Goal: Ask a question

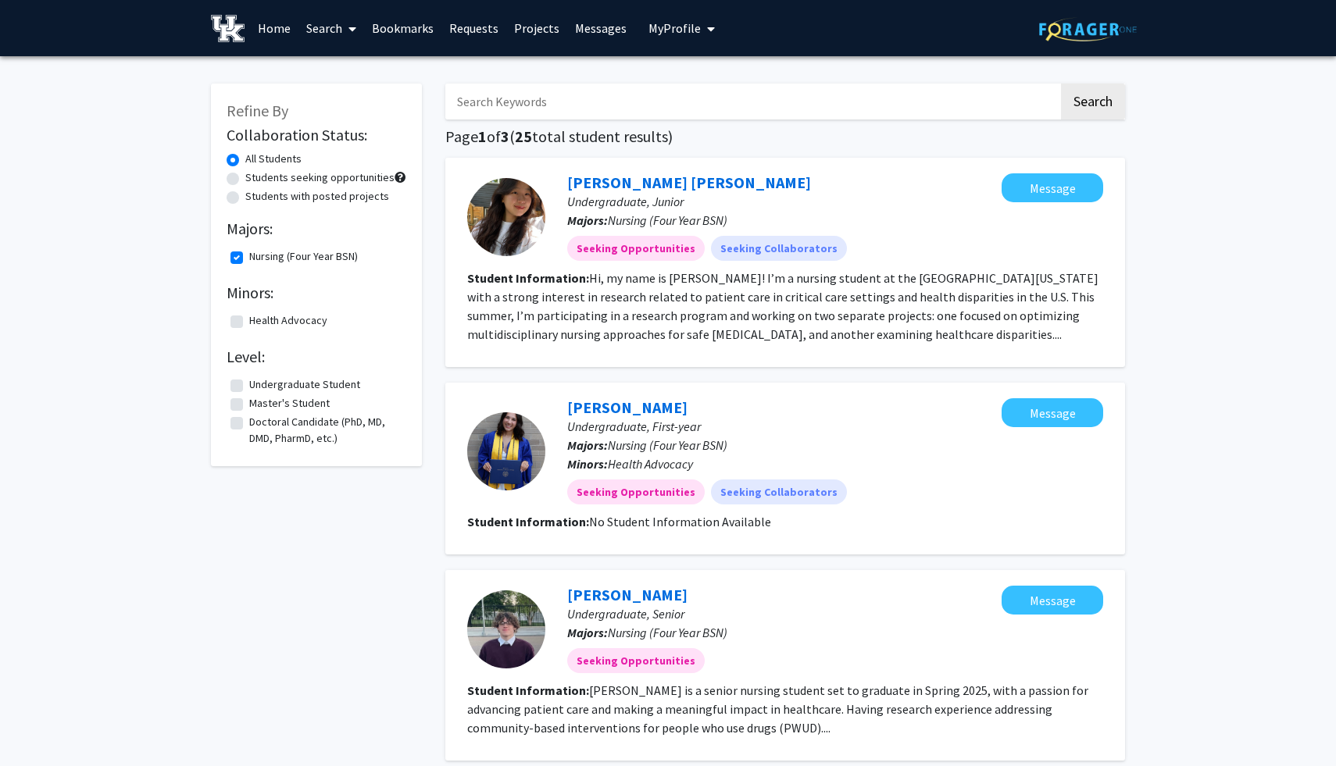
click at [249, 255] on label "Nursing (Four Year BSN)" at bounding box center [303, 256] width 109 height 16
click at [249, 255] on input "Nursing (Four Year BSN)" at bounding box center [254, 253] width 10 height 10
checkbox input "false"
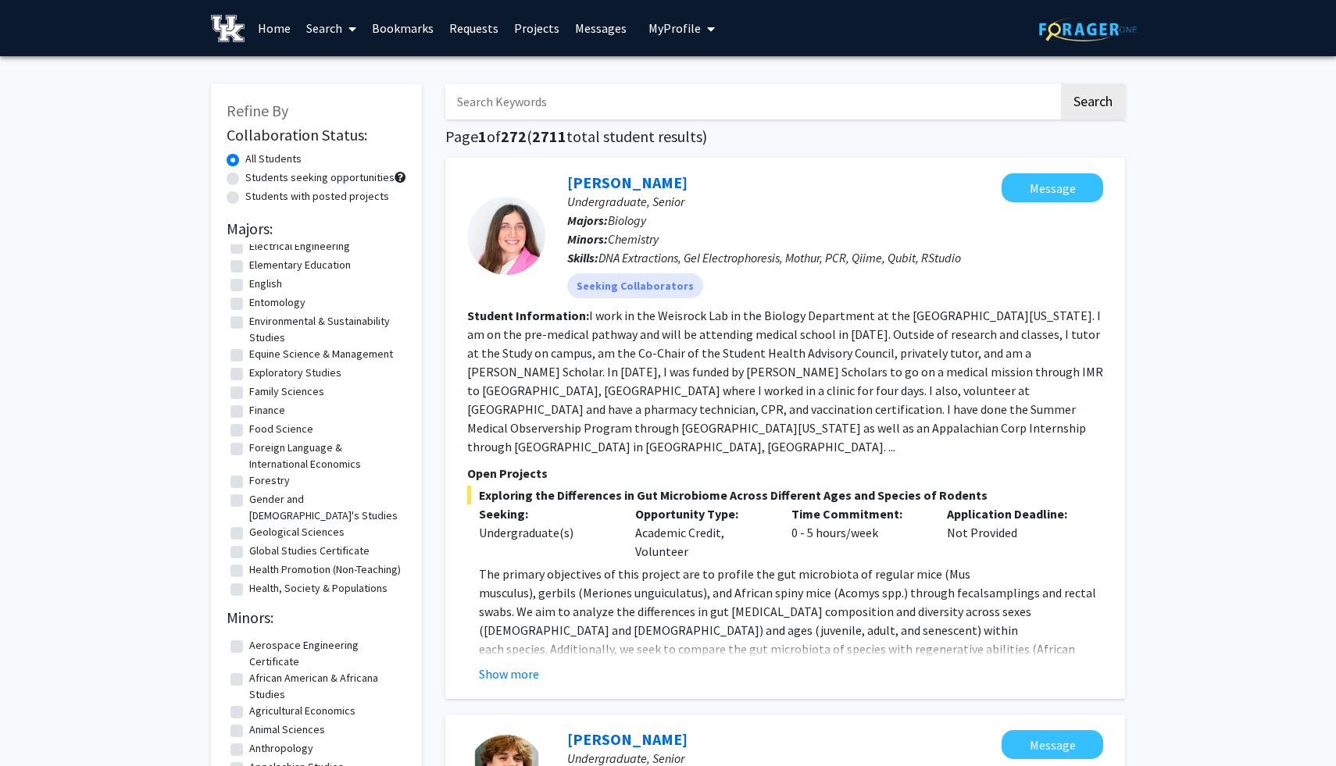
scroll to position [887, 0]
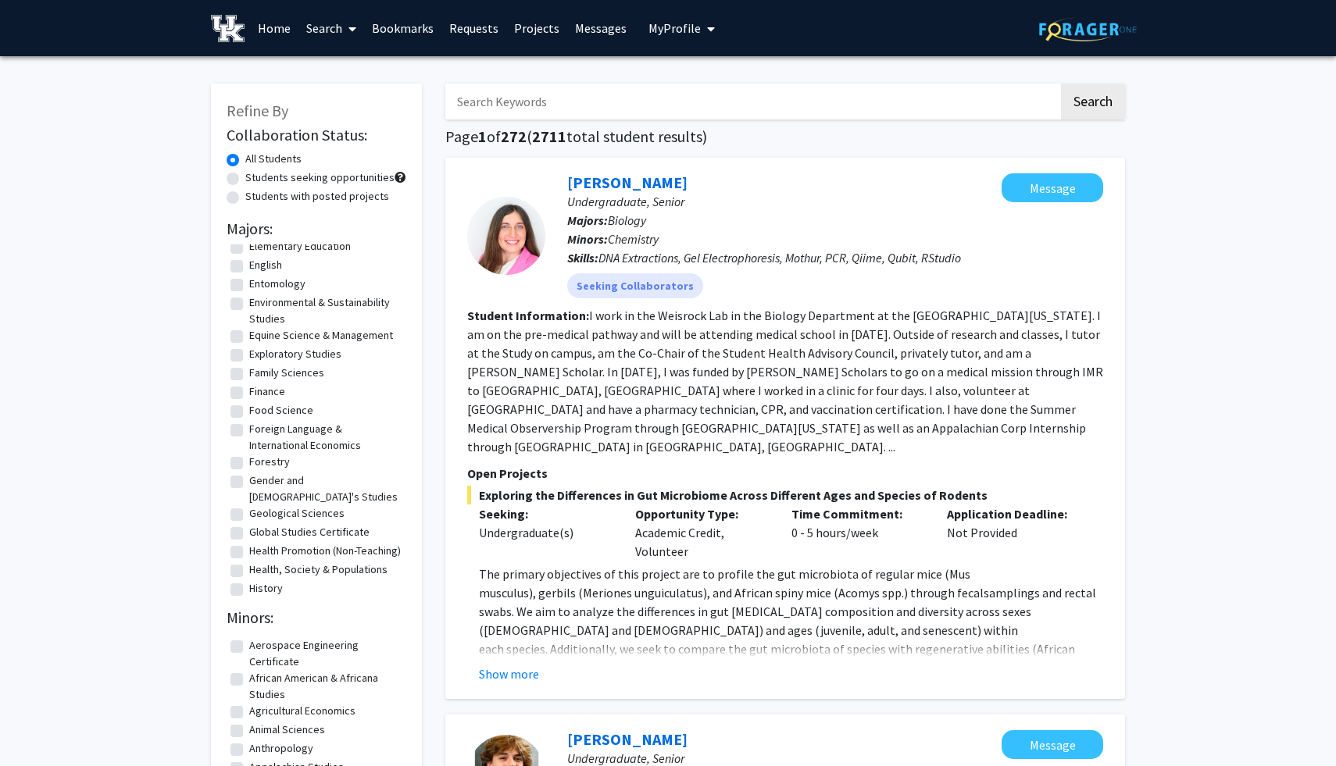
click at [296, 414] on label "Food Science" at bounding box center [281, 410] width 64 height 16
click at [259, 412] on input "Food Science" at bounding box center [254, 407] width 10 height 10
checkbox input "true"
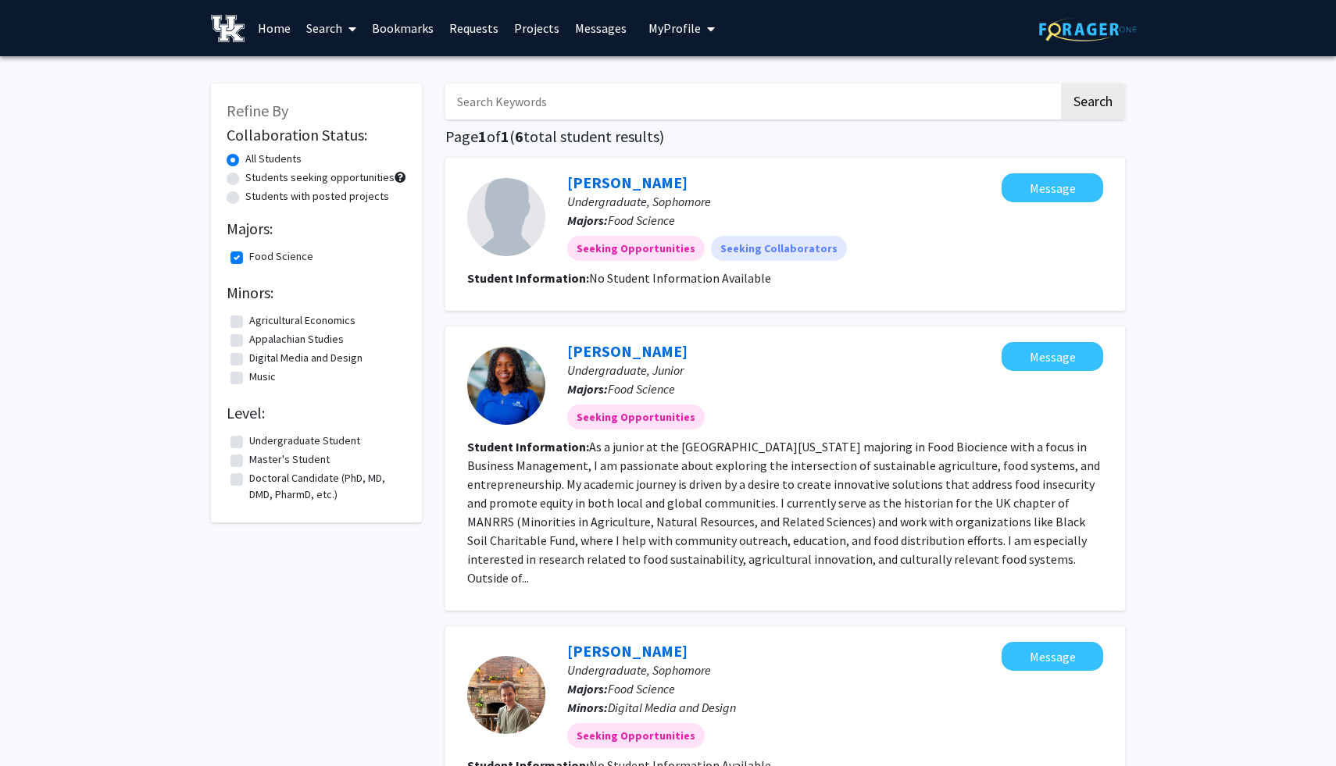
click at [337, 26] on link "Search" at bounding box center [331, 28] width 66 height 55
click at [350, 77] on span "Faculty/Staff" at bounding box center [355, 71] width 115 height 31
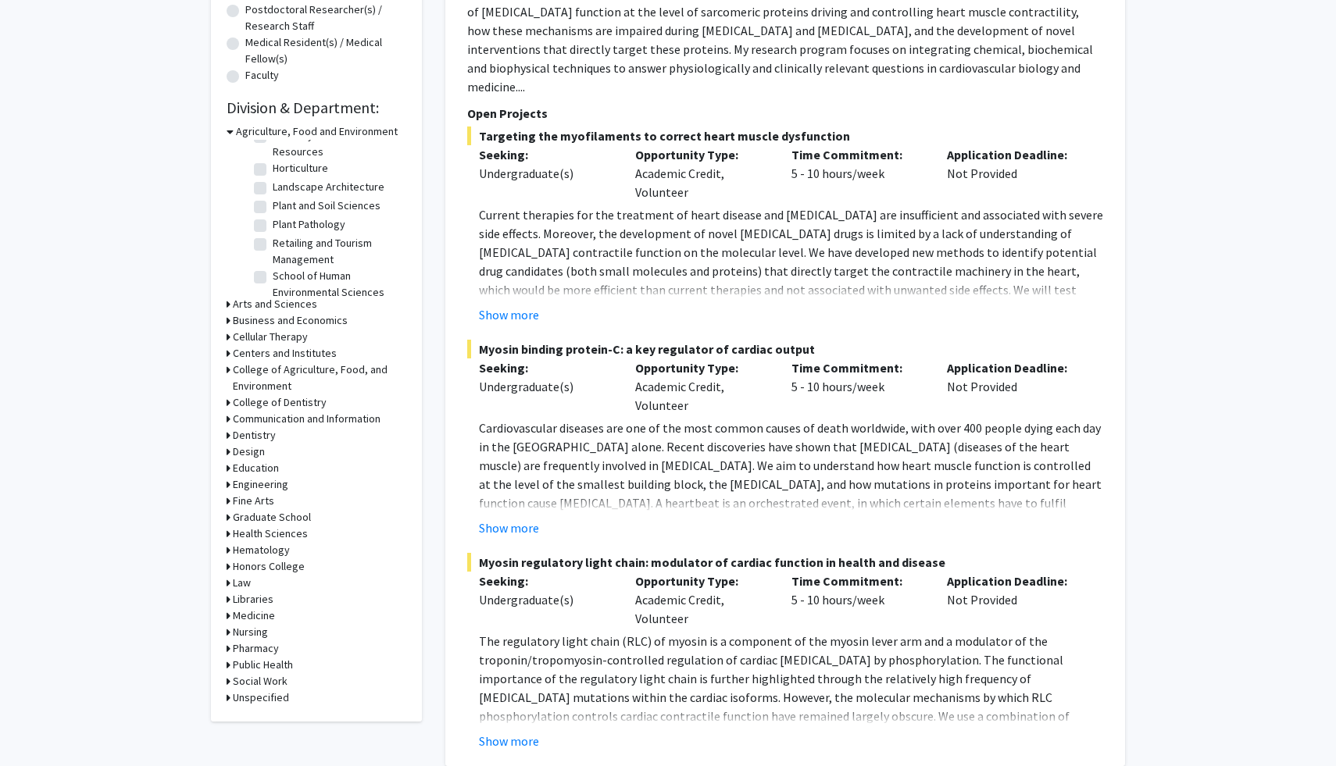
scroll to position [380, 0]
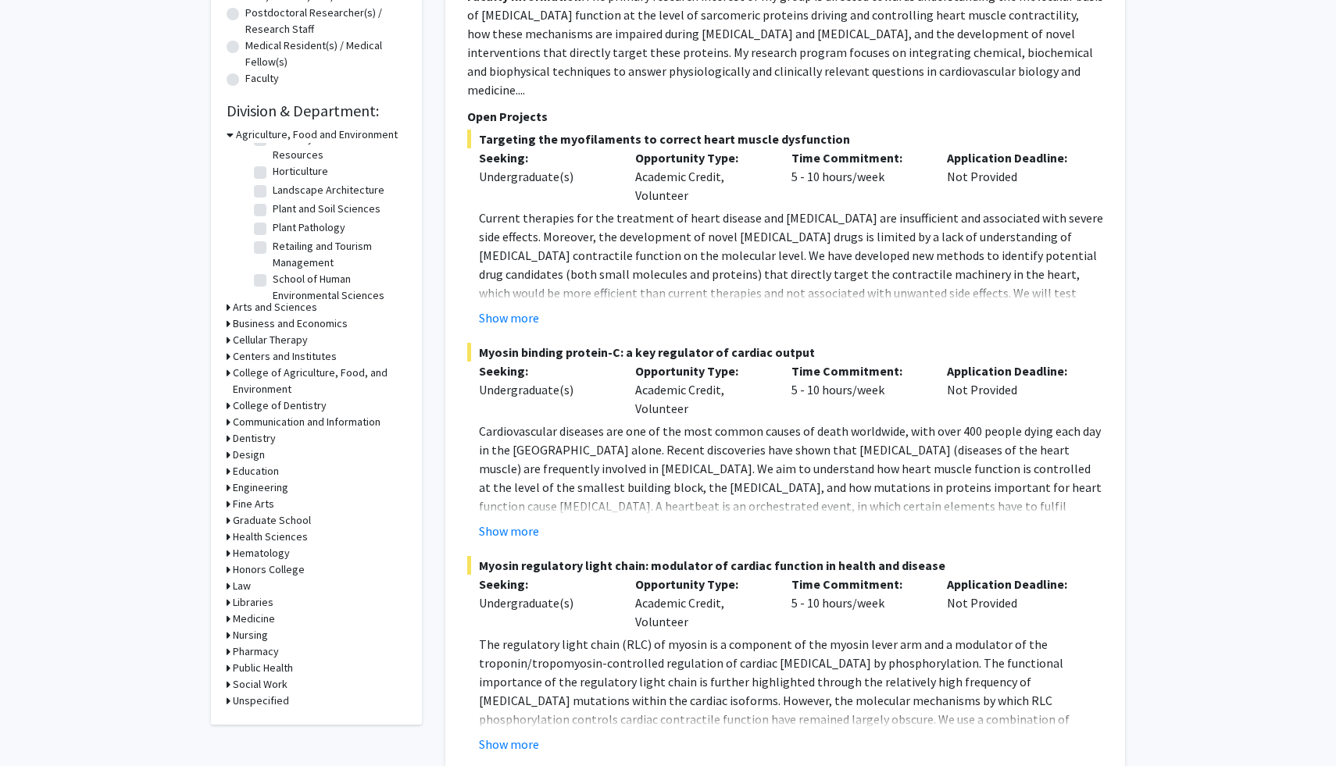
click at [234, 378] on h3 "College of Agriculture, Food, and Environment" at bounding box center [319, 381] width 173 height 33
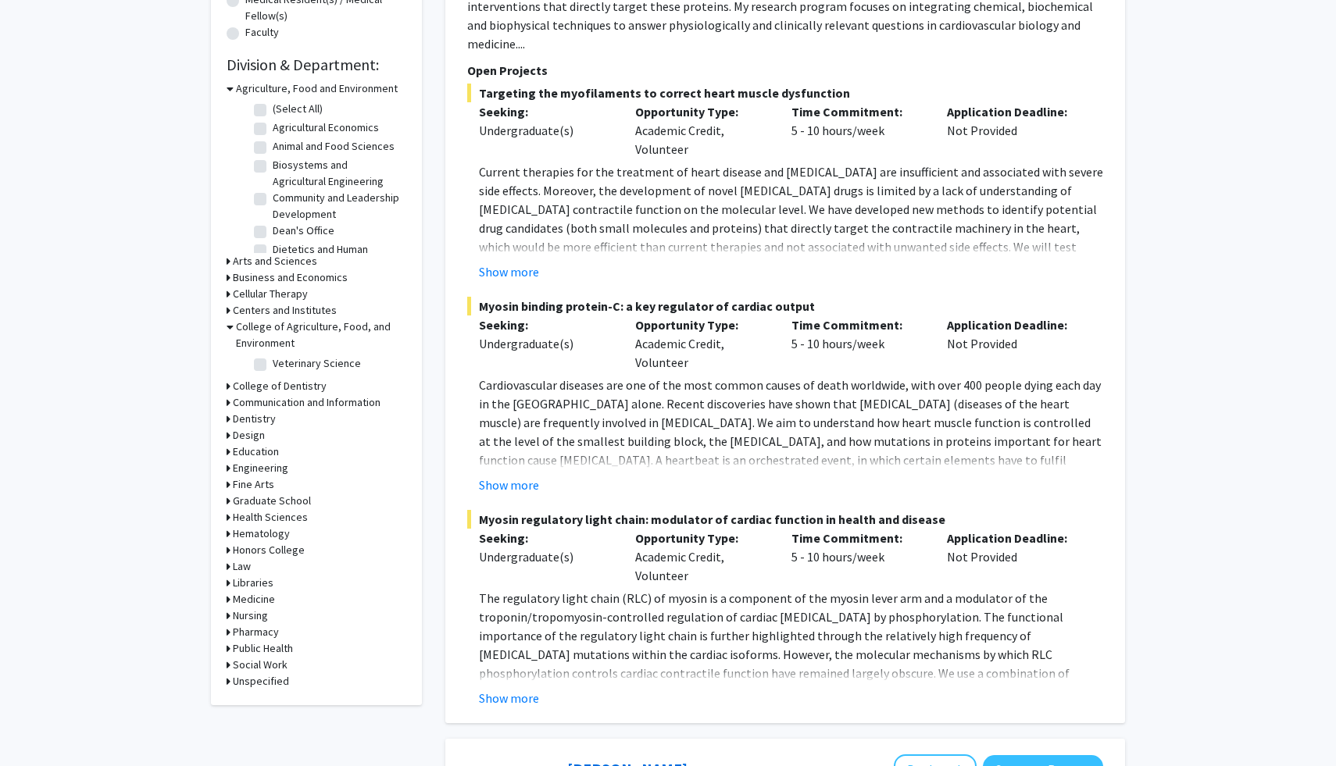
scroll to position [5, 0]
click at [263, 130] on fg-checkbox "Agricultural Economics Agricultural Economics" at bounding box center [328, 123] width 148 height 19
click at [273, 137] on label "Animal and Food Sciences" at bounding box center [334, 141] width 122 height 16
click at [273, 137] on input "Animal and Food Sciences" at bounding box center [278, 138] width 10 height 10
checkbox input "true"
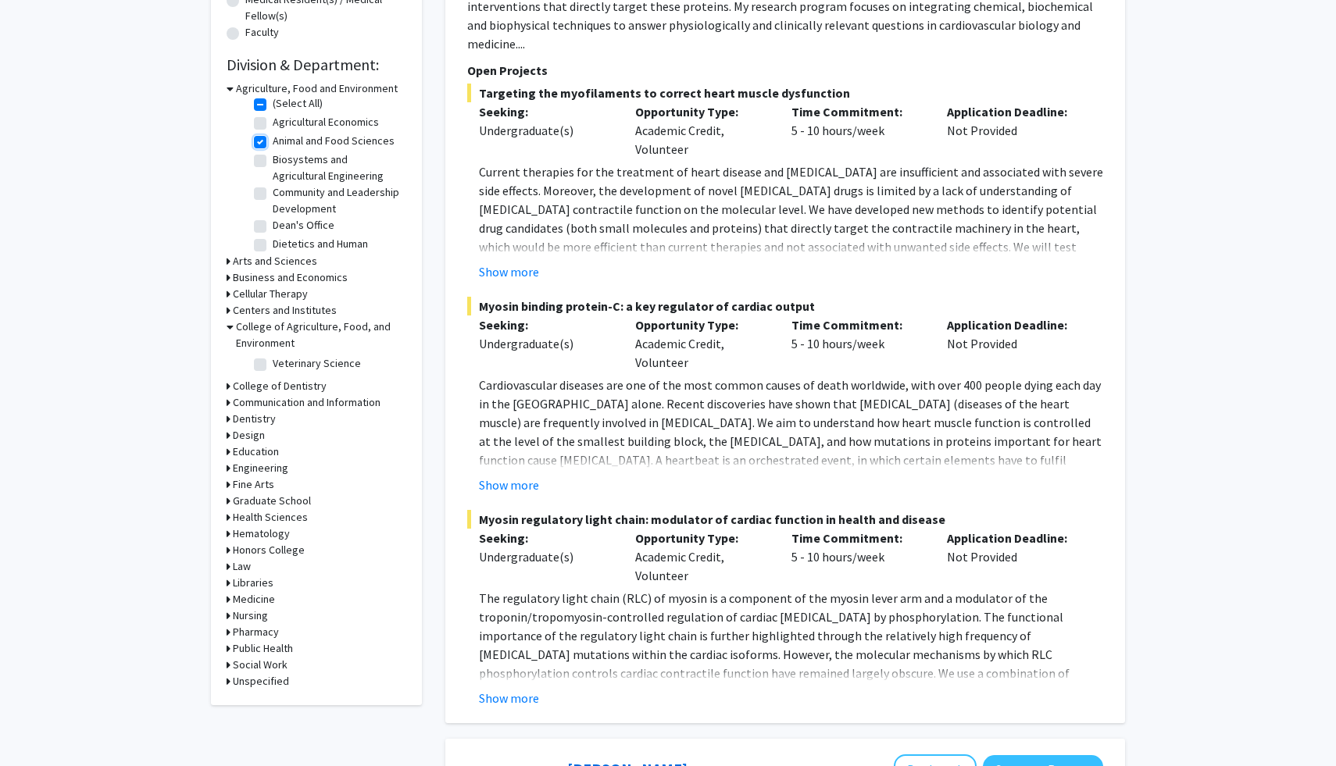
checkbox input "true"
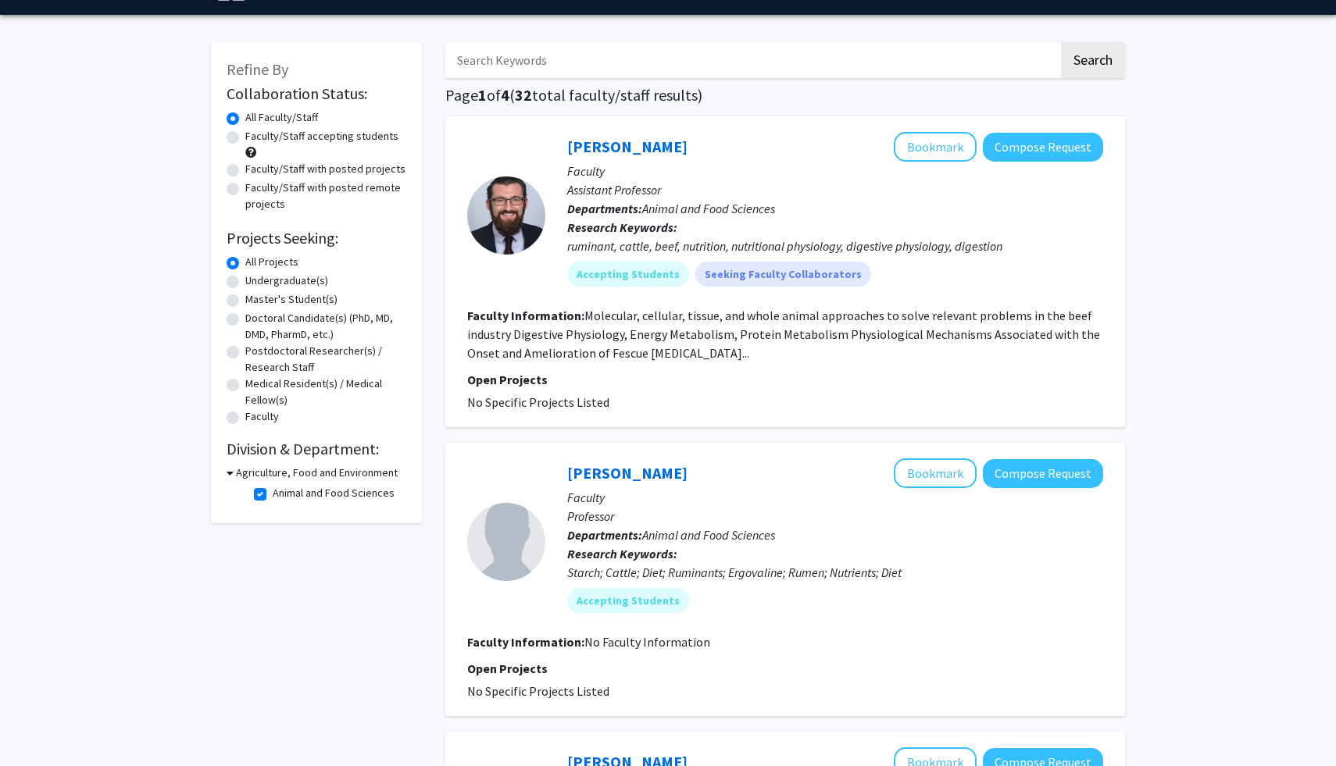
scroll to position [48, 0]
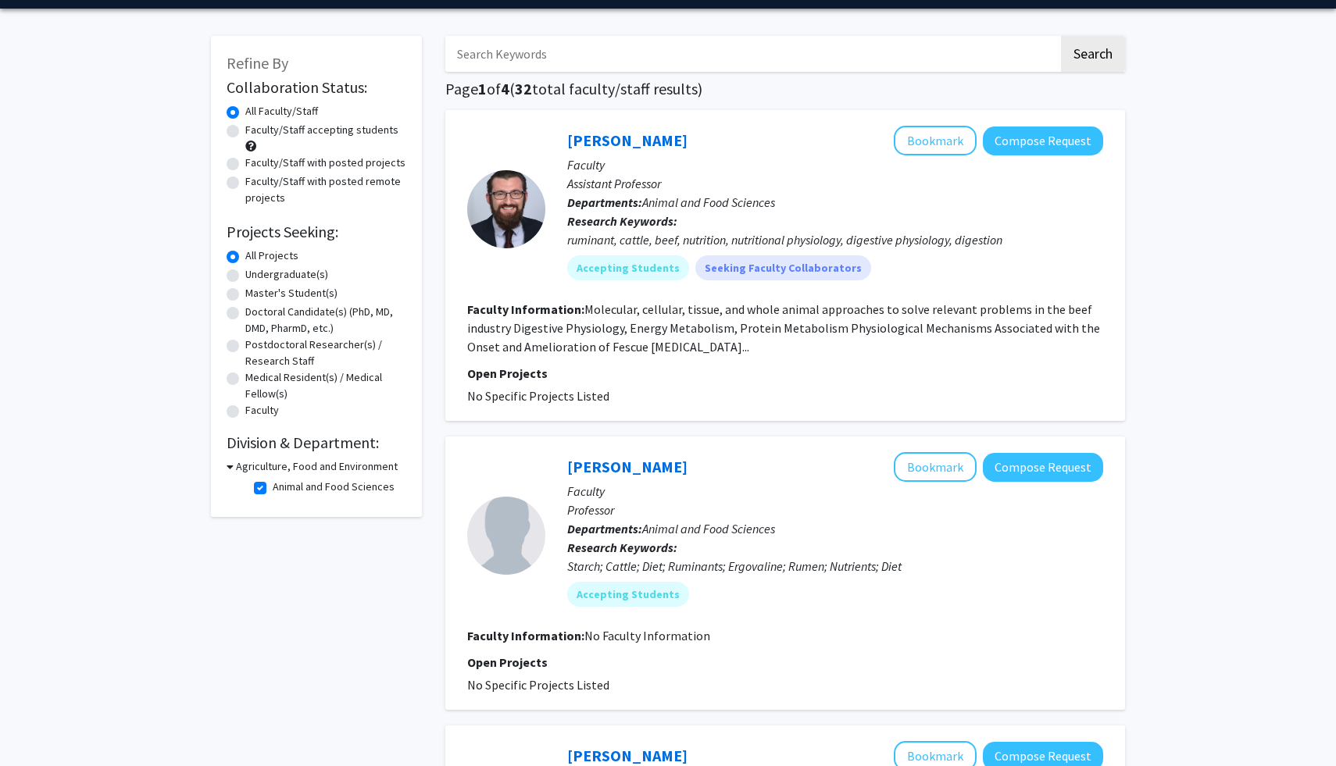
click at [738, 333] on fg-read-more "Molecular, cellular, tissue, and whole animal approaches to solve relevant prob…" at bounding box center [783, 327] width 633 height 53
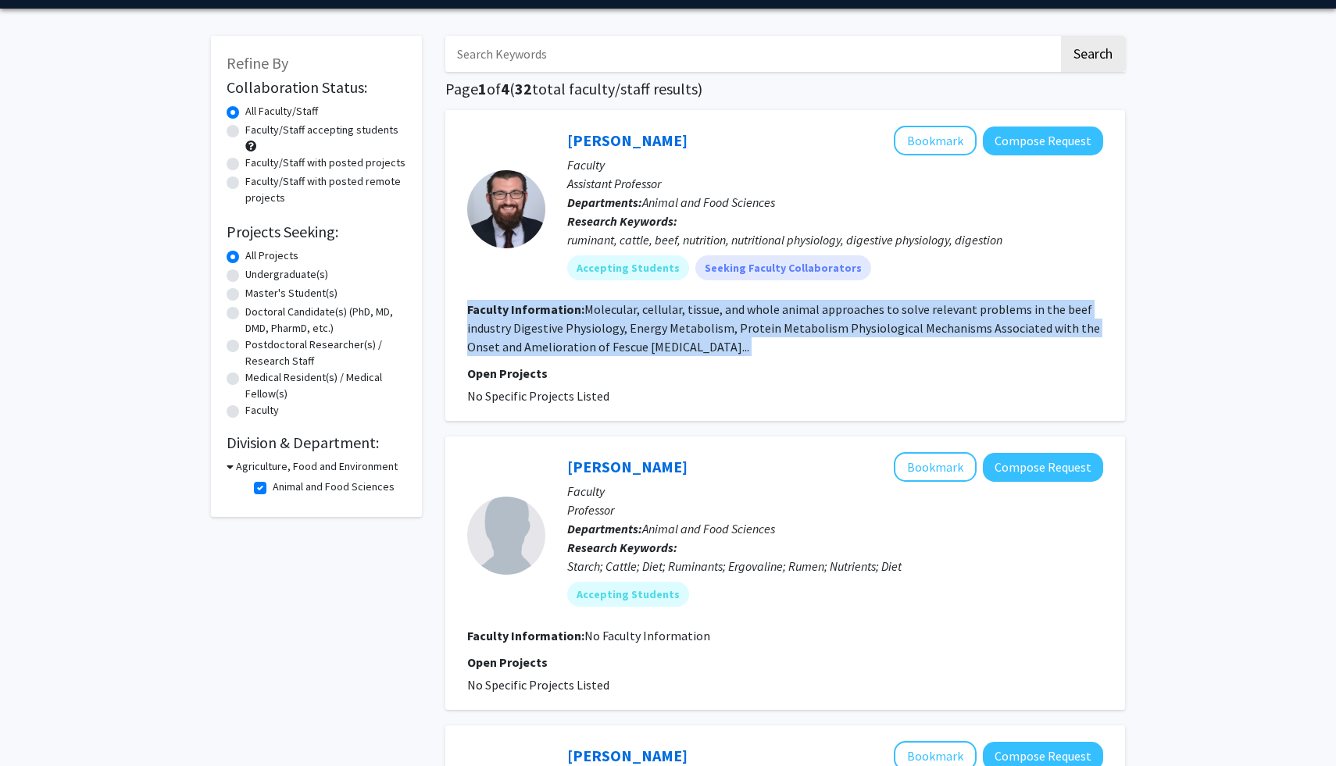
click at [738, 333] on fg-read-more "Molecular, cellular, tissue, and whole animal approaches to solve relevant prob…" at bounding box center [783, 327] width 633 height 53
click at [704, 338] on section "Faculty Information: Molecular, cellular, tissue, and whole animal approaches t…" at bounding box center [785, 328] width 636 height 56
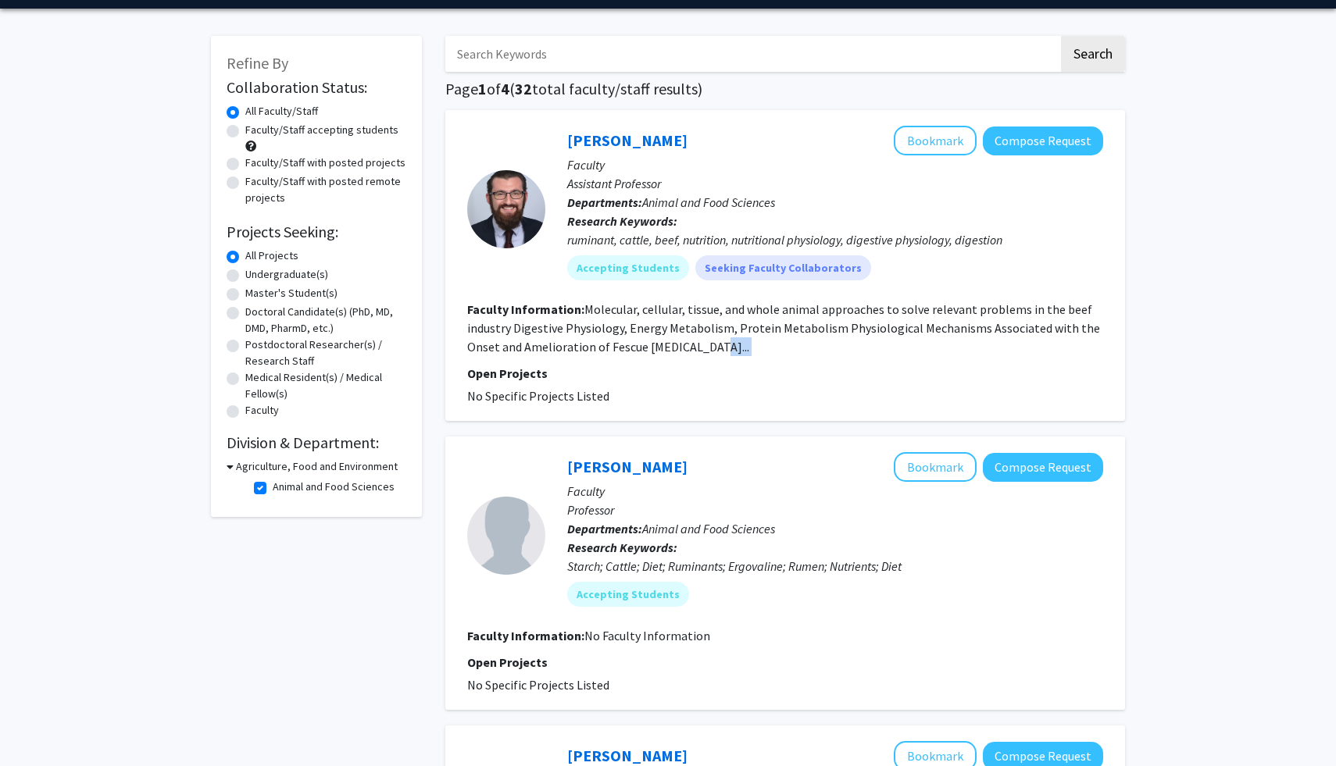
click at [704, 338] on section "Faculty Information: Molecular, cellular, tissue, and whole animal approaches t…" at bounding box center [785, 328] width 636 height 56
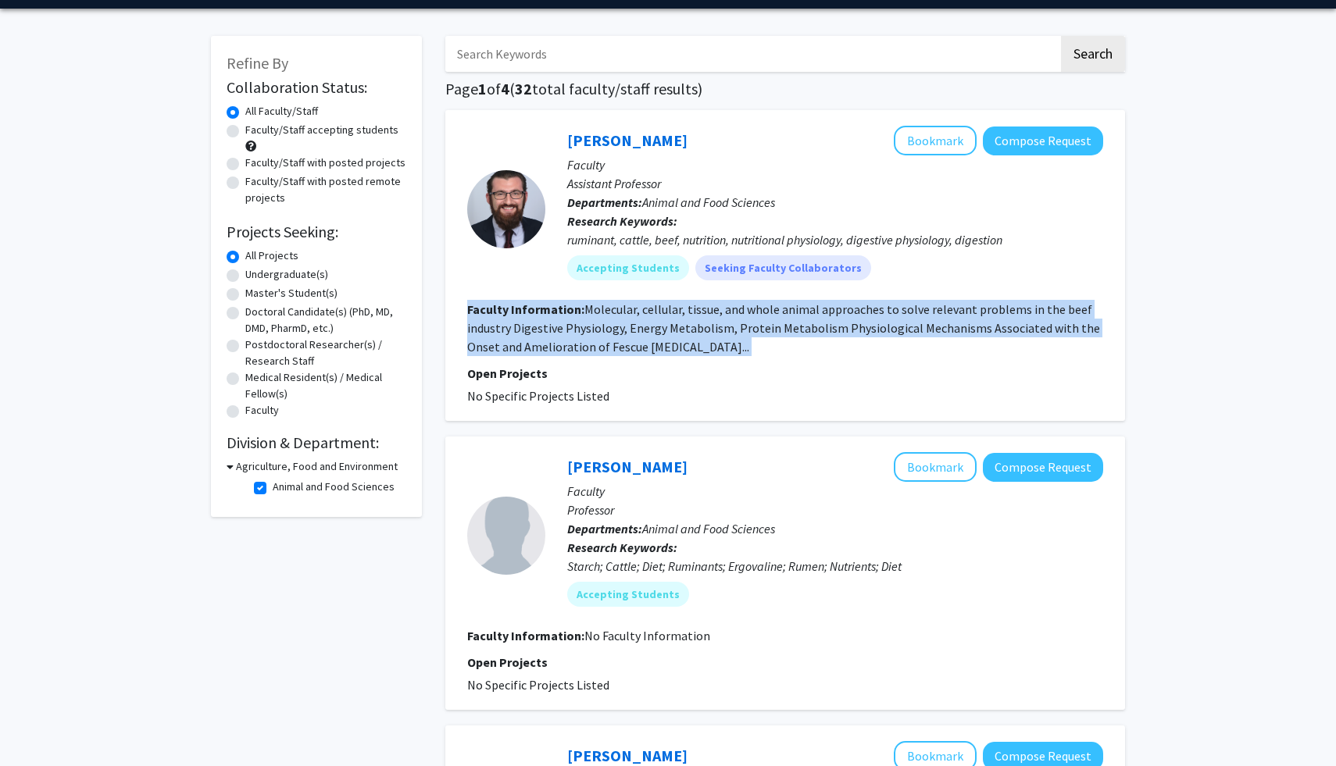
click at [704, 338] on section "Faculty Information: Molecular, cellular, tissue, and whole animal approaches t…" at bounding box center [785, 328] width 636 height 56
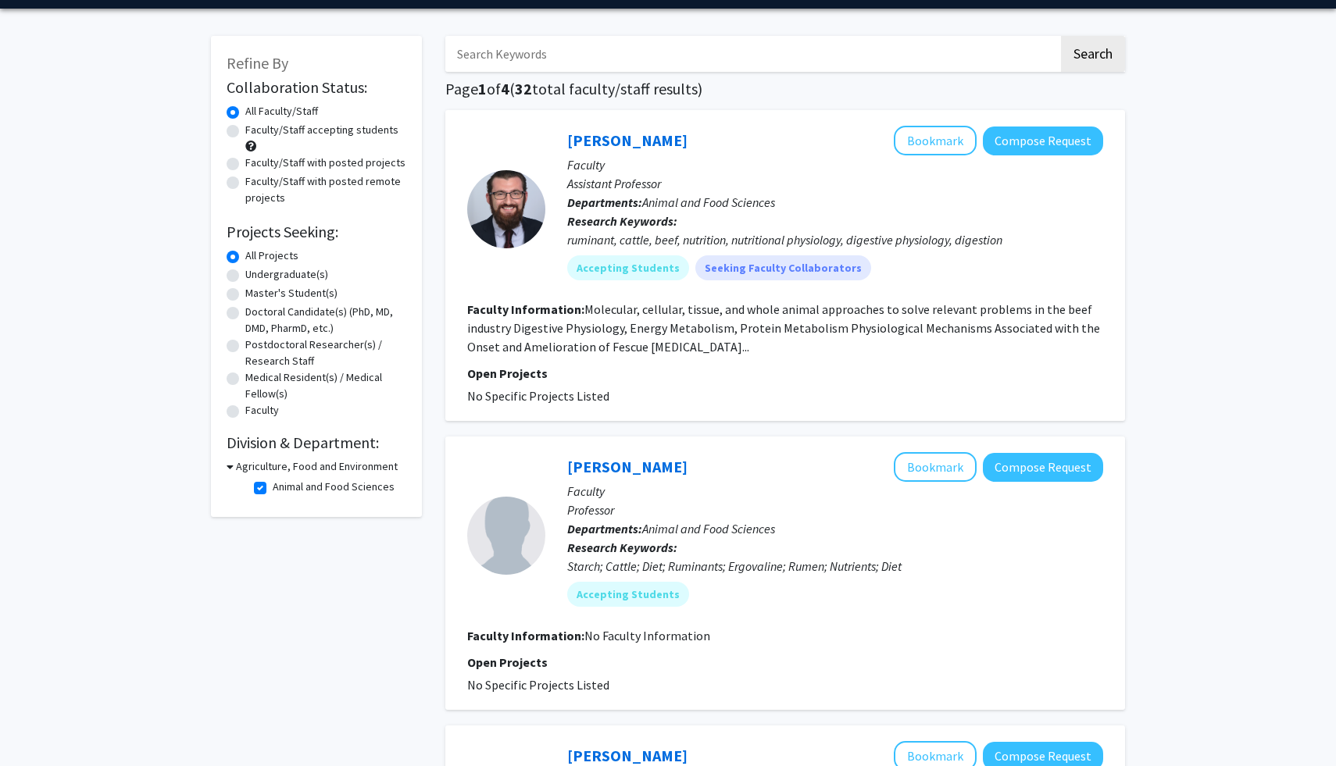
click at [716, 366] on p "Open Projects" at bounding box center [785, 373] width 636 height 19
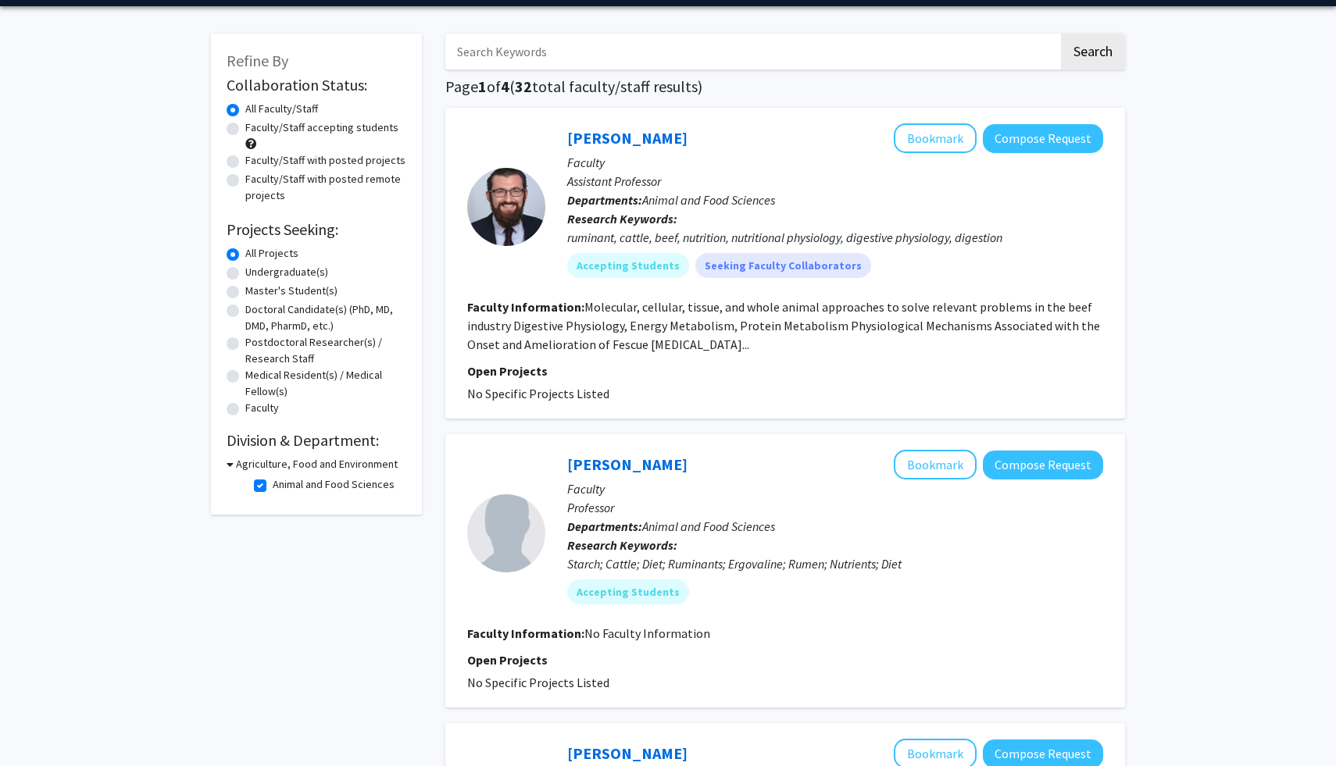
scroll to position [17, 0]
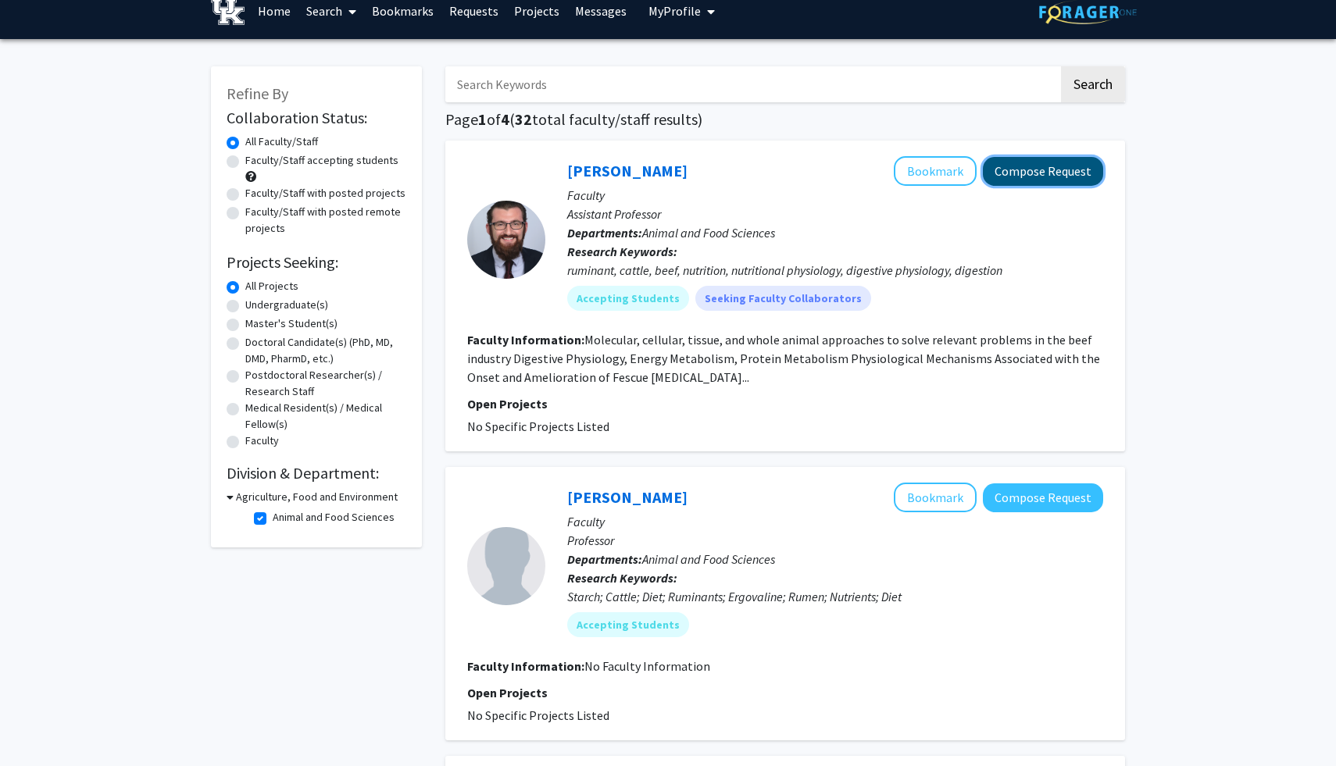
click at [1062, 174] on button "Compose Request" at bounding box center [1043, 171] width 120 height 29
